Goal: Information Seeking & Learning: Learn about a topic

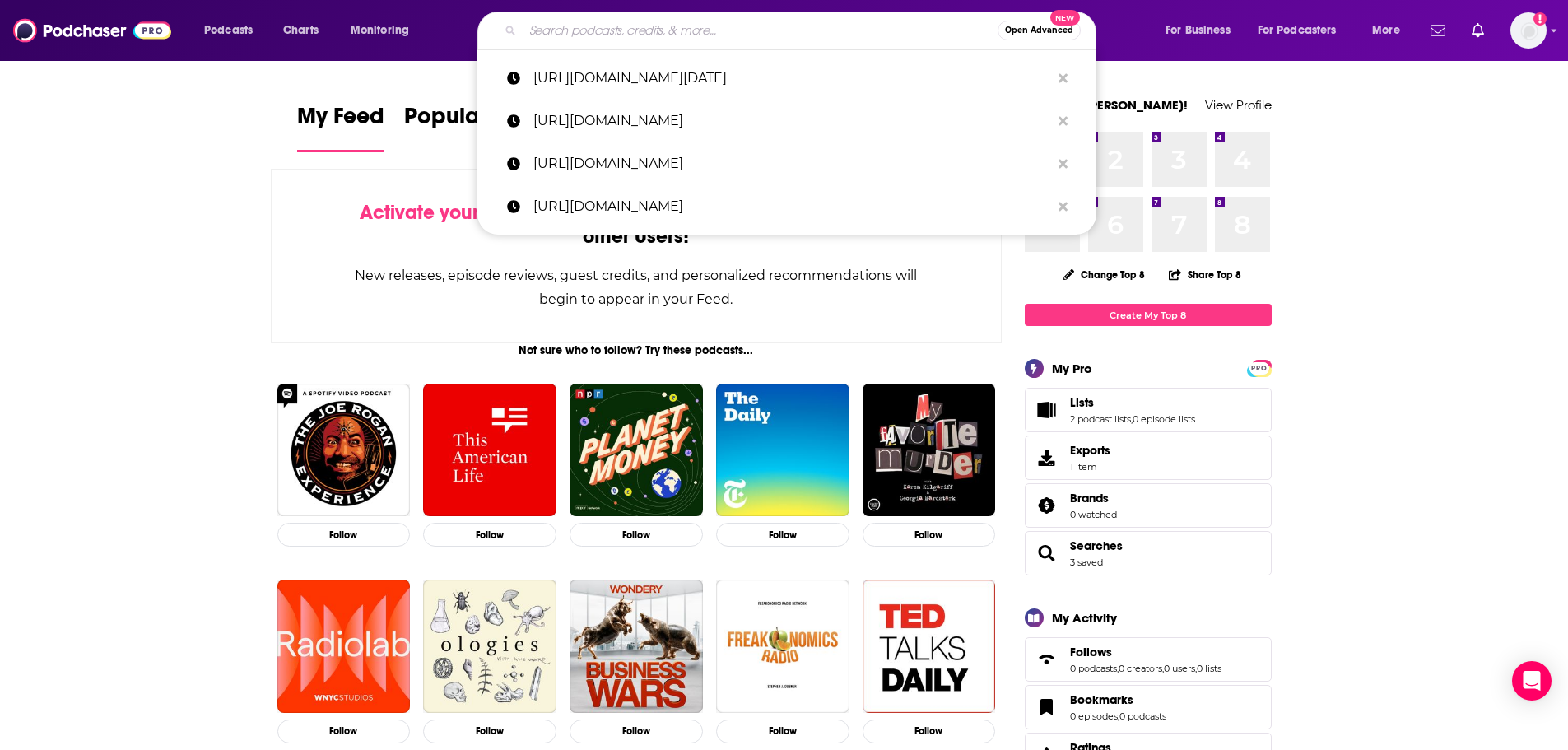
click at [720, 23] on input "Search podcasts, credits, & more..." at bounding box center [760, 30] width 475 height 26
paste input "• Private Market Talks"
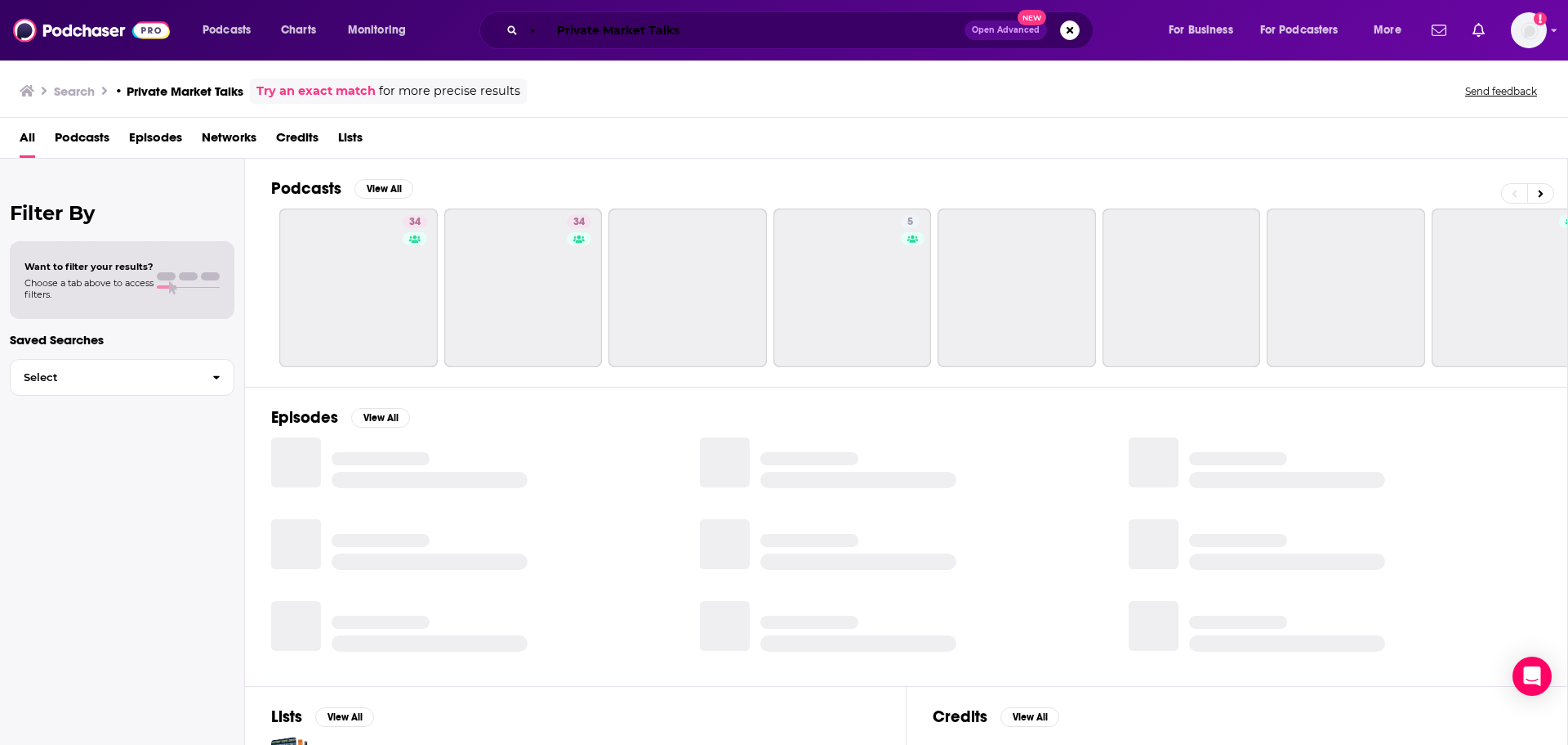
click at [555, 33] on input "• Private Market Talks" at bounding box center [745, 30] width 440 height 26
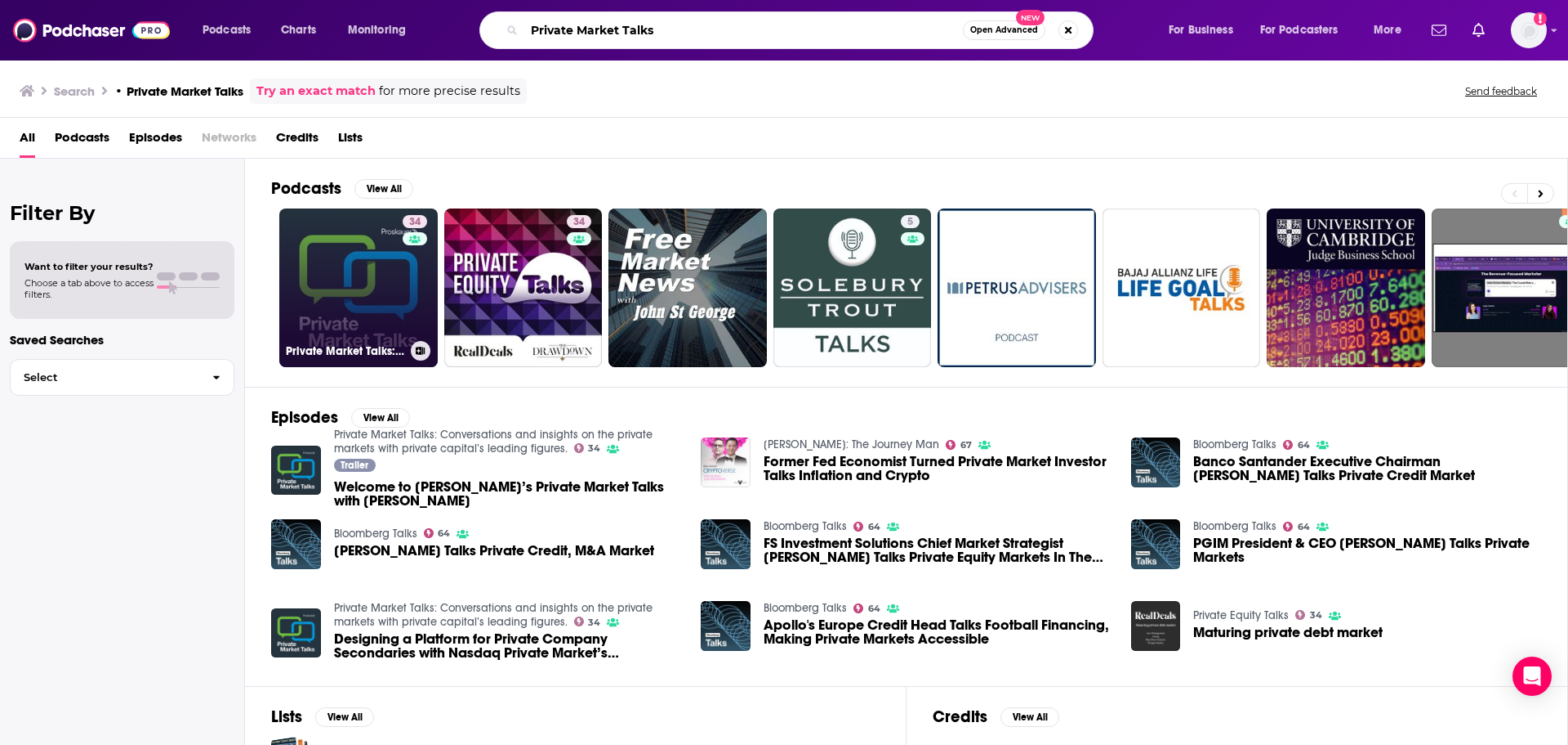
type input "Private Market Talks"
click at [396, 276] on link "34 Private Market Talks: Conversations and insights on the private markets with…" at bounding box center [358, 287] width 159 height 159
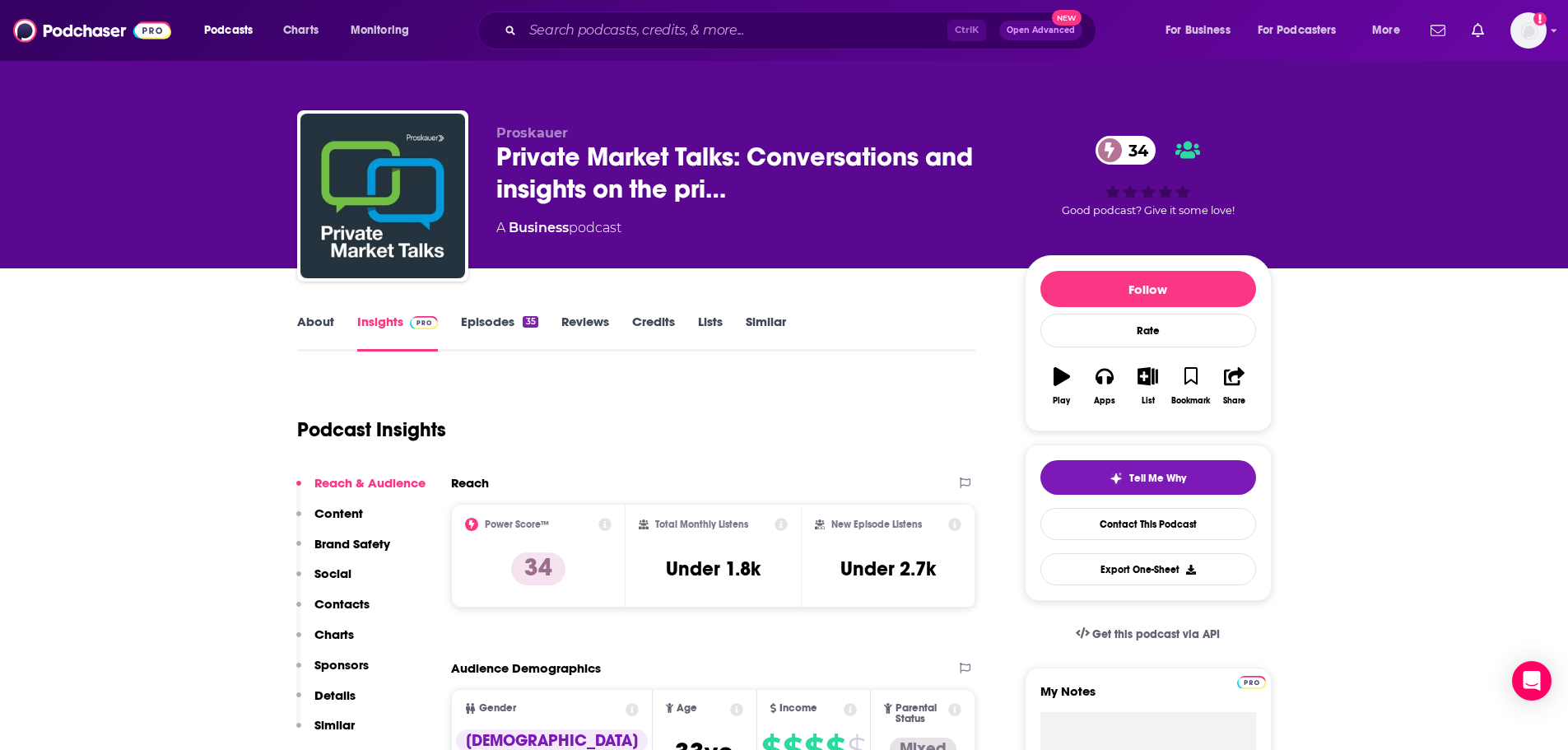
scroll to position [82, 0]
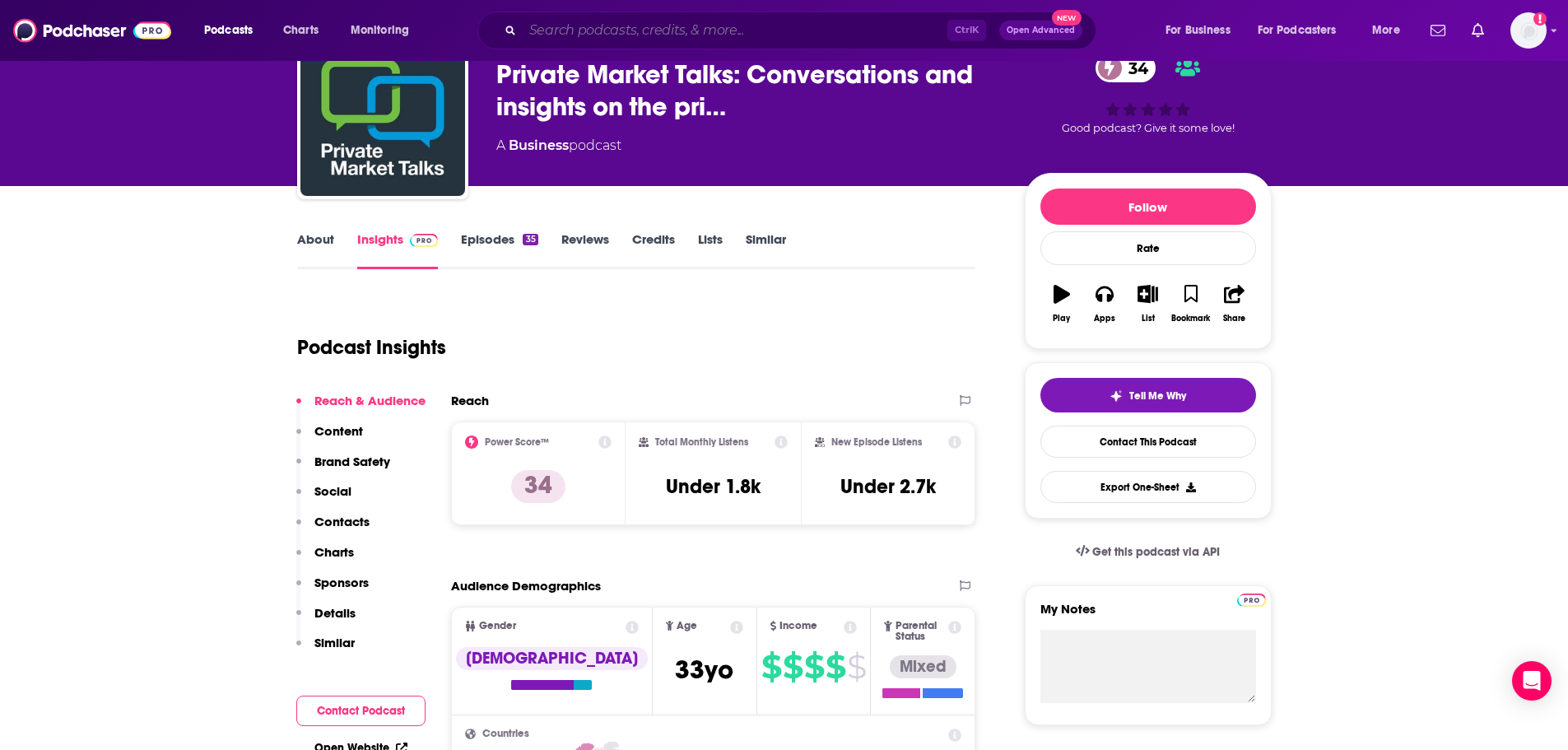
click at [737, 34] on input "Search podcasts, credits, & more..." at bounding box center [735, 30] width 425 height 26
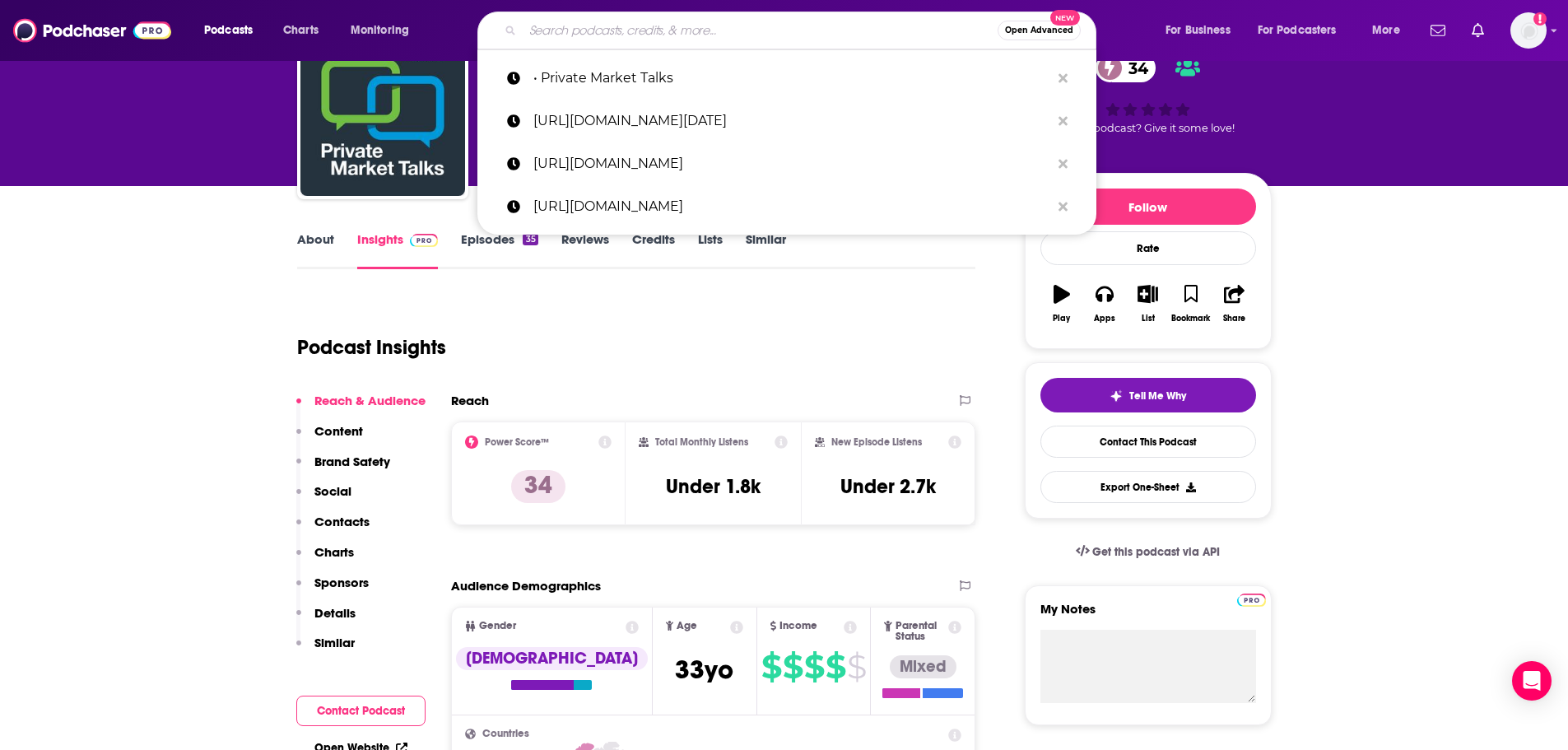
paste input "he [PERSON_NAME] Podcast"
type input "he [PERSON_NAME] Podcast"
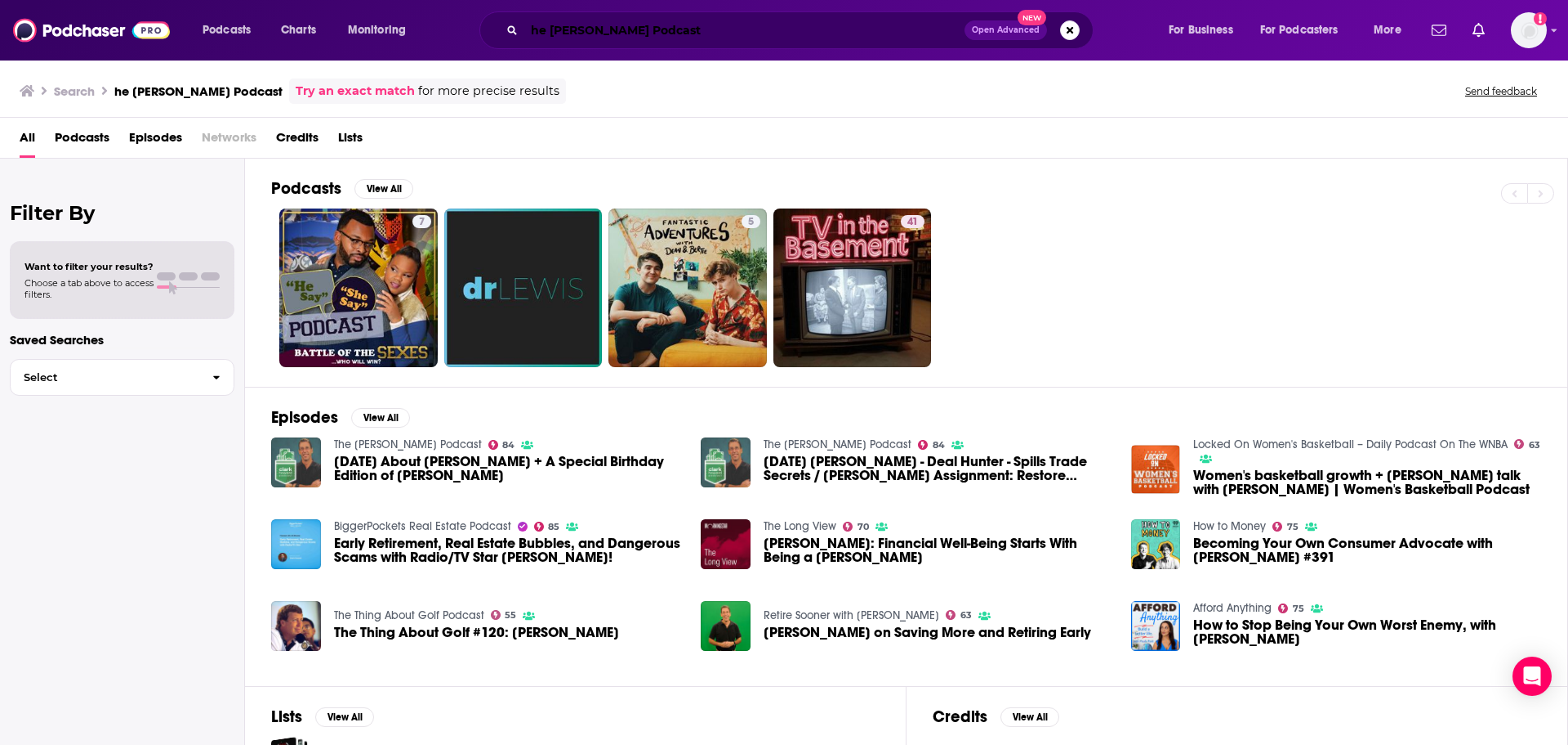
click at [531, 29] on input "he [PERSON_NAME] Podcast" at bounding box center [745, 30] width 440 height 26
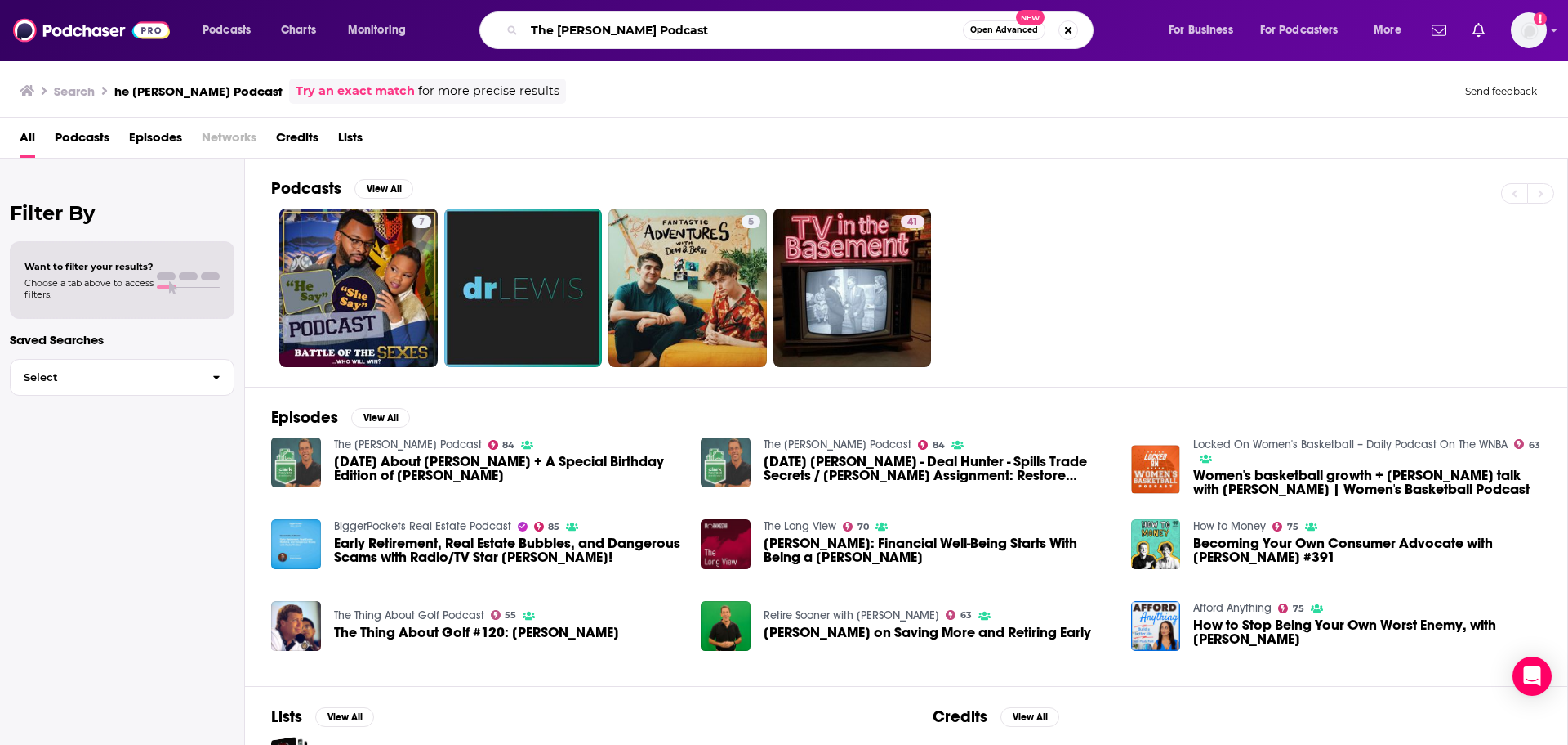
type input "The [PERSON_NAME] Podcast"
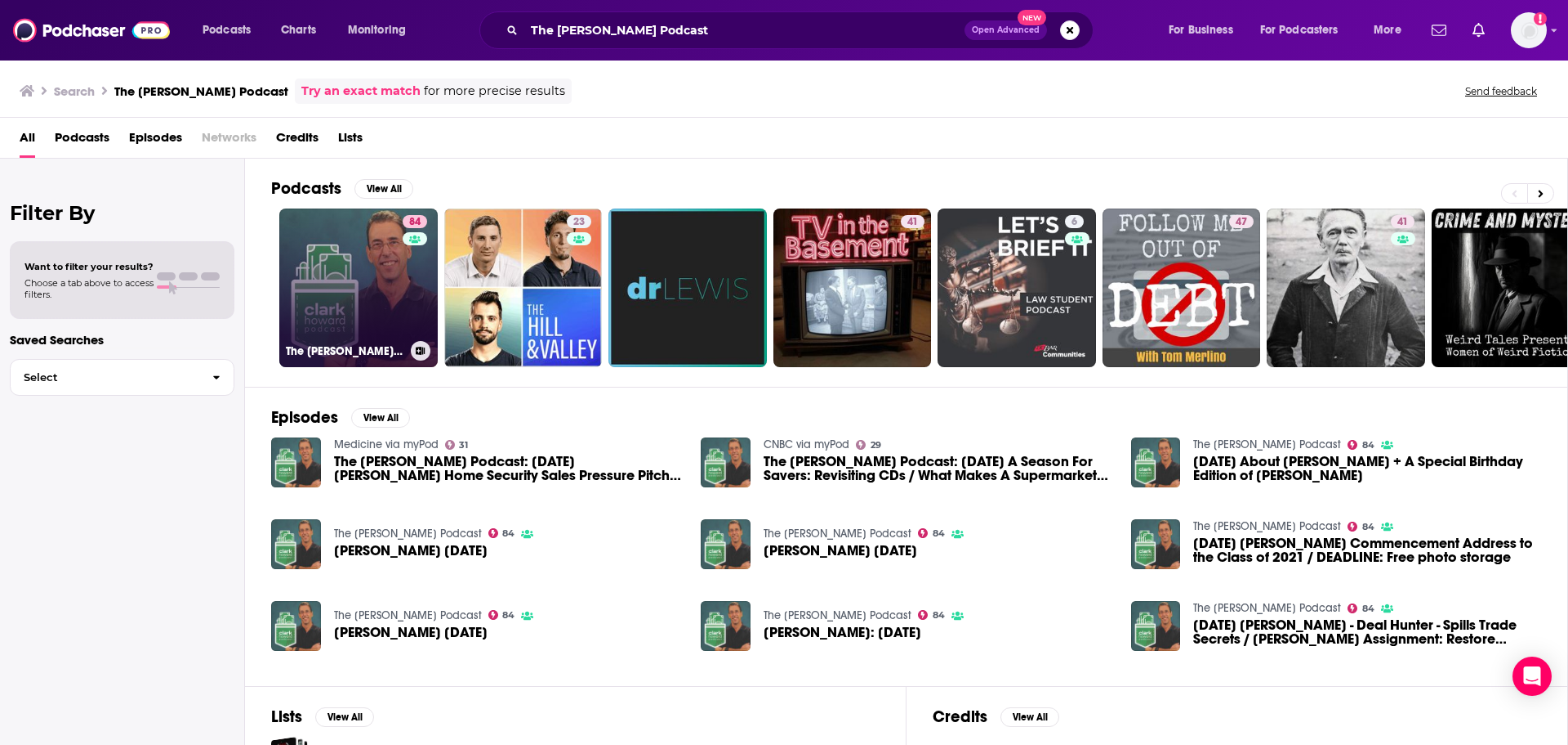
click at [352, 325] on link "84 The [PERSON_NAME] Podcast" at bounding box center [358, 287] width 159 height 159
